Goal: Task Accomplishment & Management: Use online tool/utility

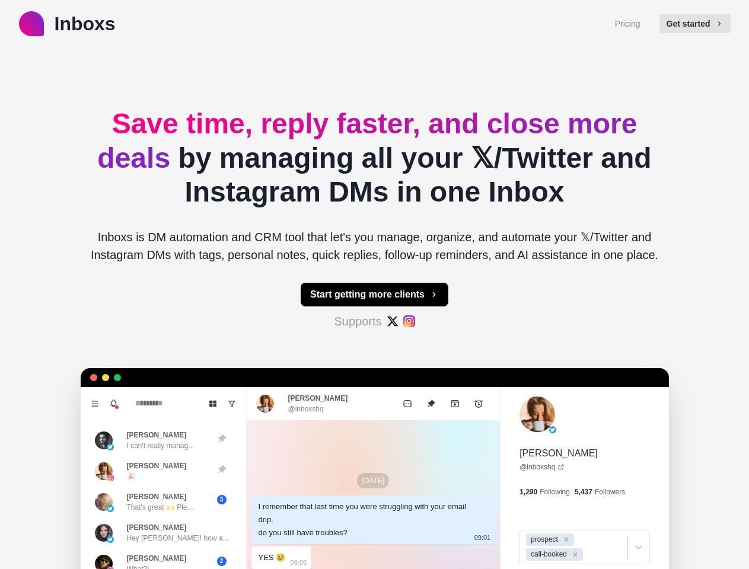
click at [700, 24] on button "Get started" at bounding box center [695, 23] width 71 height 19
click at [374, 295] on button "Start getting more clients" at bounding box center [375, 295] width 148 height 24
click at [91, 404] on icon "Menu" at bounding box center [94, 403] width 7 height 5
click at [111, 404] on icon "Notifications" at bounding box center [114, 402] width 6 height 5
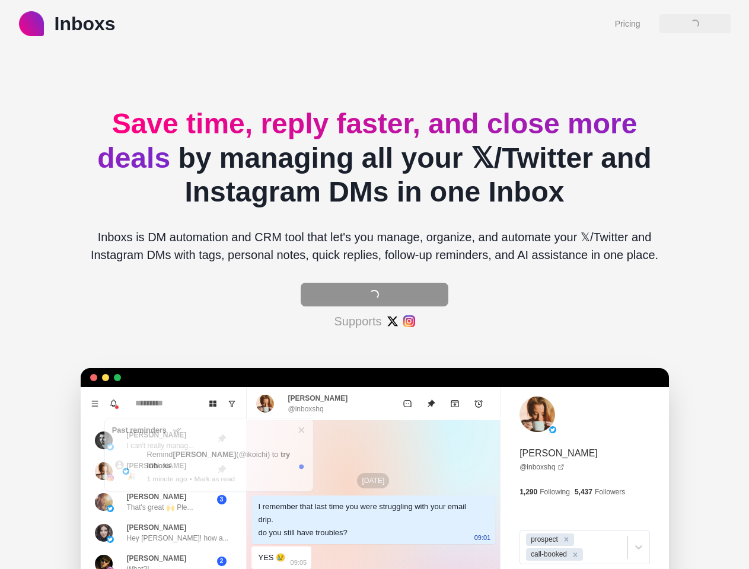
click at [209, 404] on icon "Board View" at bounding box center [213, 404] width 8 height 8
click at [228, 404] on icon "Show unread conversations" at bounding box center [232, 404] width 8 height 8
type textarea "*"
click at [151, 441] on header "Past reminders" at bounding box center [208, 430] width 209 height 23
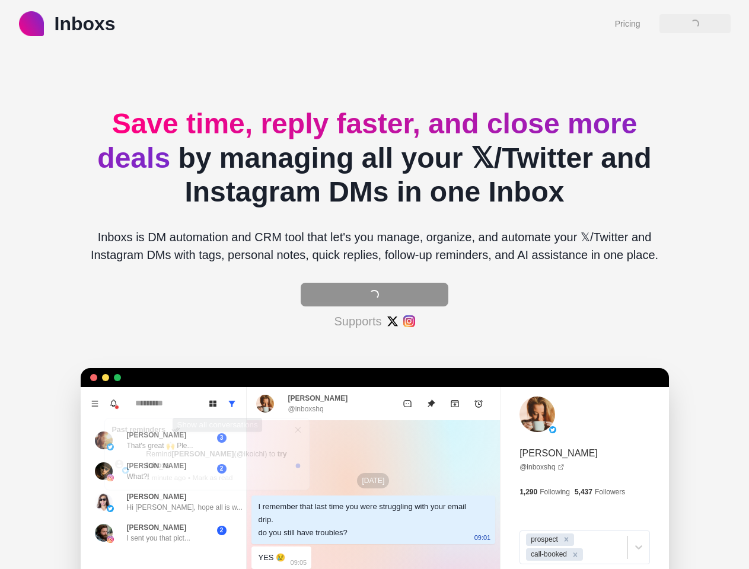
click at [151, 473] on p "1 minute ago" at bounding box center [166, 478] width 40 height 10
click at [151, 502] on p "Hi [PERSON_NAME], hope all is w..." at bounding box center [185, 507] width 116 height 11
click at [151, 533] on p "I sent you that pict..." at bounding box center [158, 538] width 63 height 11
